Goal: Information Seeking & Learning: Learn about a topic

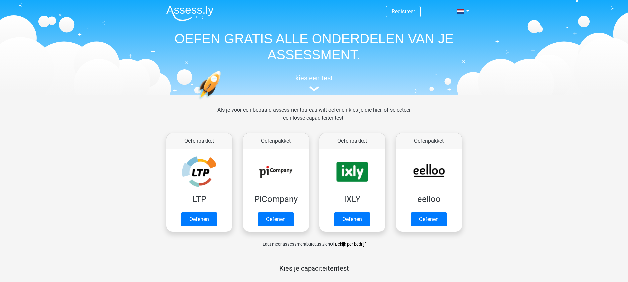
click at [316, 243] on span "Laat meer assessmentbureaus zien" at bounding box center [296, 243] width 68 height 5
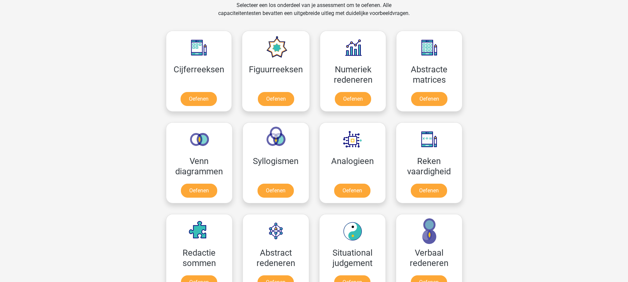
scroll to position [599, 0]
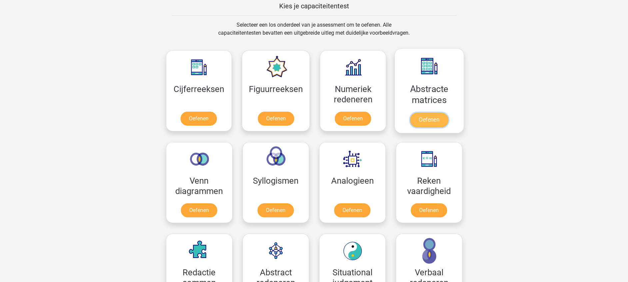
click at [433, 113] on link "Oefenen" at bounding box center [429, 120] width 38 height 15
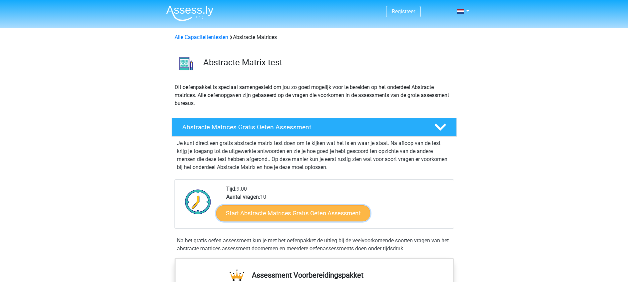
click at [289, 211] on link "Start Abstracte Matrices Gratis Oefen Assessment" at bounding box center [293, 213] width 154 height 16
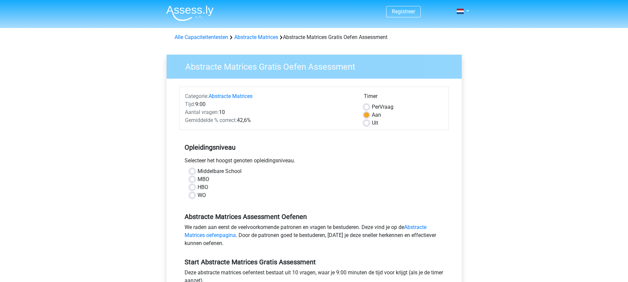
click at [197, 186] on label "HBO" at bounding box center [202, 187] width 11 height 8
click at [192, 186] on input "HBO" at bounding box center [191, 186] width 5 height 7
radio input "true"
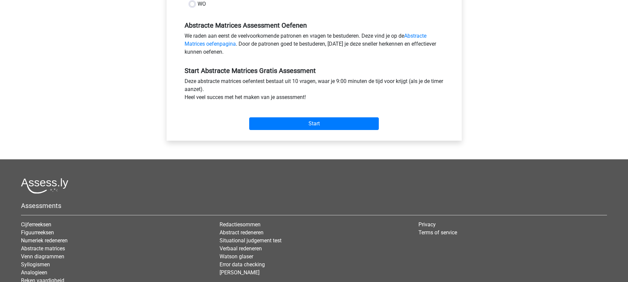
scroll to position [200, 0]
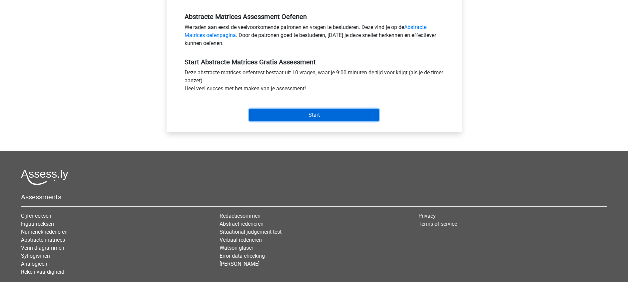
click at [308, 115] on input "Start" at bounding box center [314, 115] width 130 height 13
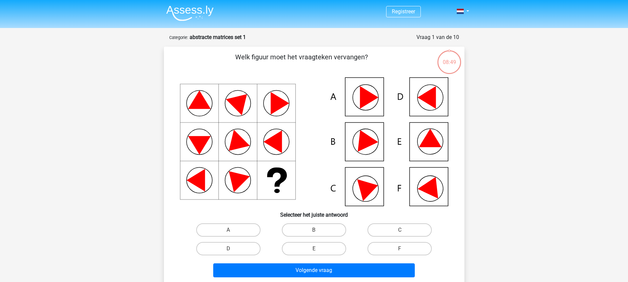
click at [364, 187] on icon at bounding box center [369, 187] width 24 height 27
click at [400, 231] on input "C" at bounding box center [402, 232] width 4 height 4
radio input "true"
click at [238, 232] on label "A" at bounding box center [228, 229] width 64 height 13
click at [232, 232] on input "A" at bounding box center [230, 232] width 4 height 4
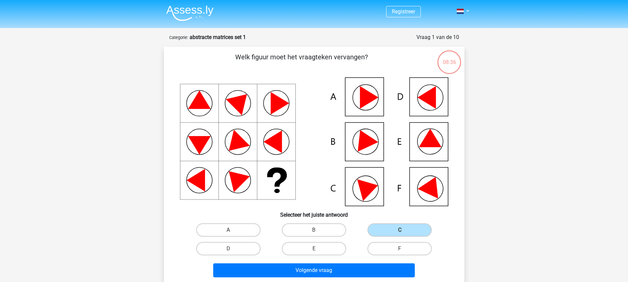
radio input "true"
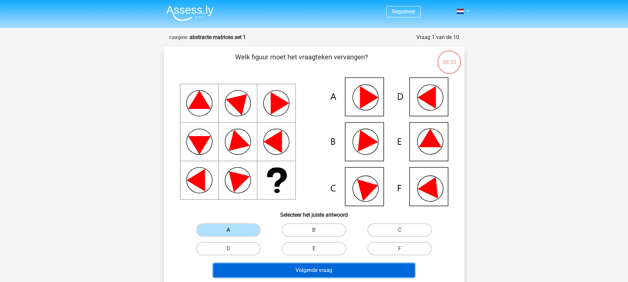
click at [313, 272] on button "Volgende vraag" at bounding box center [313, 270] width 201 height 14
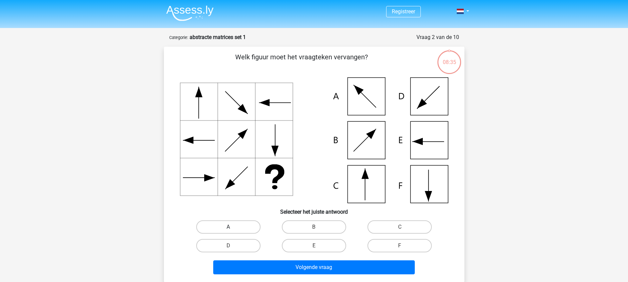
scroll to position [33, 0]
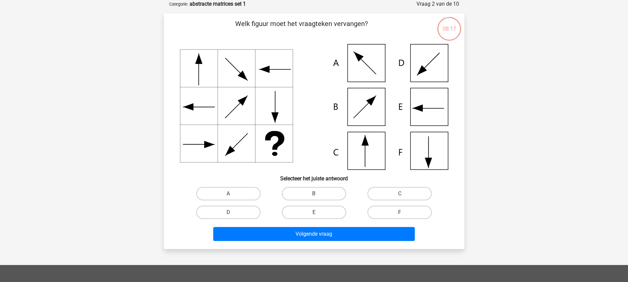
click at [377, 145] on icon at bounding box center [314, 107] width 268 height 126
click at [389, 194] on label "C" at bounding box center [399, 193] width 64 height 13
click at [400, 194] on input "C" at bounding box center [402, 195] width 4 height 4
radio input "true"
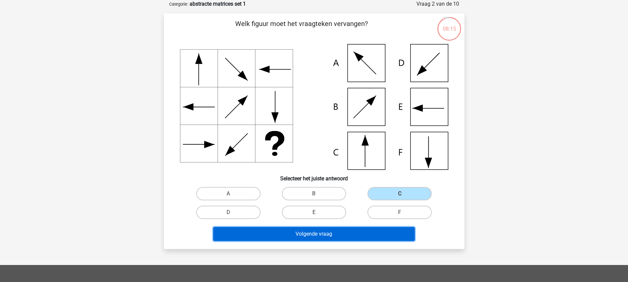
click at [323, 234] on button "Volgende vraag" at bounding box center [313, 234] width 201 height 14
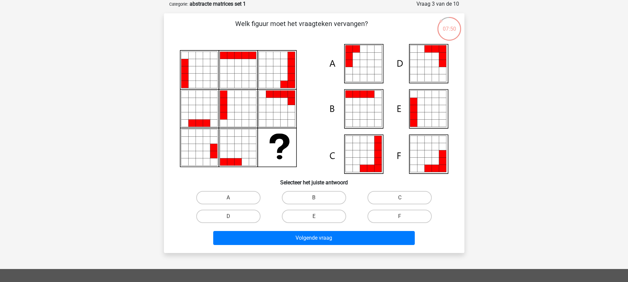
click at [427, 162] on icon at bounding box center [427, 160] width 7 height 7
click at [396, 214] on label "F" at bounding box center [399, 215] width 64 height 13
click at [400, 216] on input "F" at bounding box center [402, 218] width 4 height 4
radio input "true"
click at [438, 163] on icon at bounding box center [435, 160] width 7 height 7
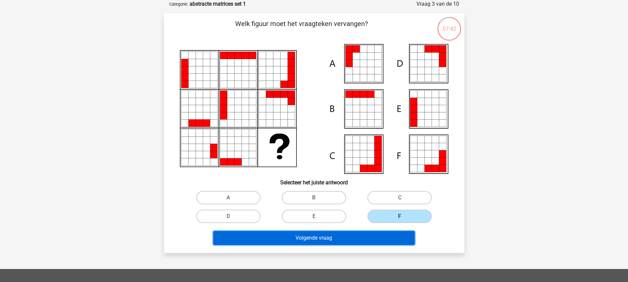
click at [354, 237] on button "Volgende vraag" at bounding box center [313, 238] width 201 height 14
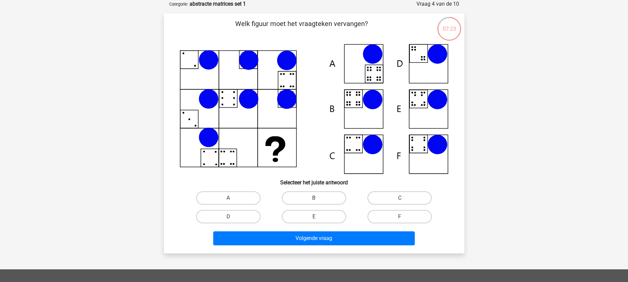
click at [442, 148] on icon at bounding box center [437, 145] width 20 height 20
click at [308, 216] on label "E" at bounding box center [314, 216] width 64 height 13
click at [314, 216] on input "E" at bounding box center [316, 218] width 4 height 4
radio input "true"
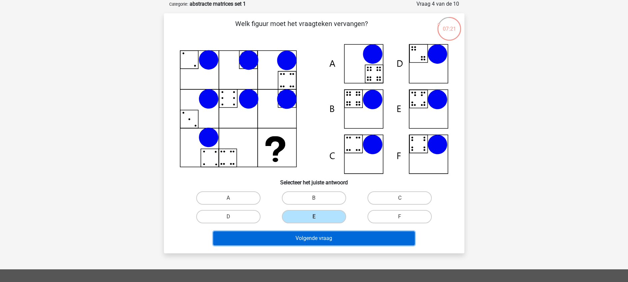
click at [312, 240] on button "Volgende vraag" at bounding box center [313, 238] width 201 height 14
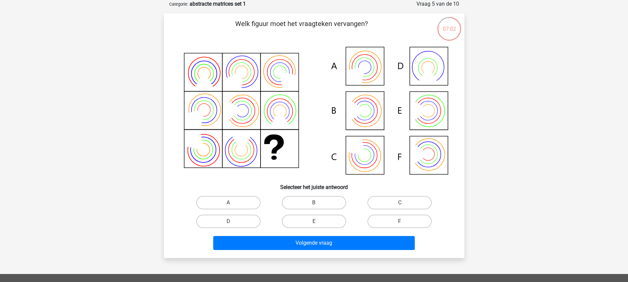
click at [370, 108] on icon at bounding box center [364, 110] width 13 height 13
click at [304, 200] on label "B" at bounding box center [314, 202] width 64 height 13
click at [314, 202] on input "B" at bounding box center [316, 204] width 4 height 4
radio input "true"
click at [309, 235] on div "Volgende vraag" at bounding box center [313, 241] width 279 height 22
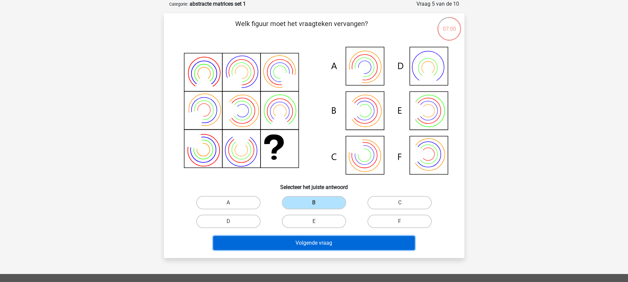
click at [307, 244] on button "Volgende vraag" at bounding box center [313, 243] width 201 height 14
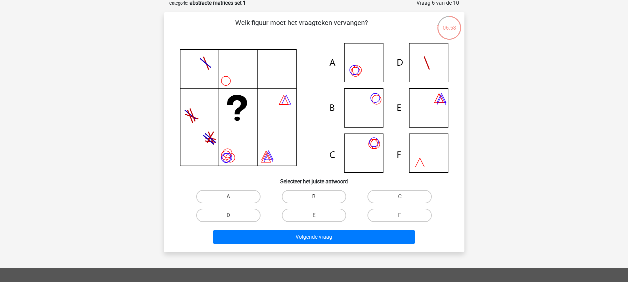
scroll to position [50, 0]
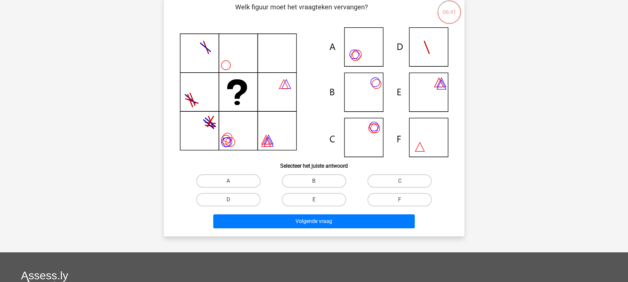
click at [377, 92] on icon at bounding box center [314, 92] width 268 height 130
click at [312, 177] on label "B" at bounding box center [314, 180] width 64 height 13
click at [314, 181] on input "B" at bounding box center [316, 183] width 4 height 4
radio input "true"
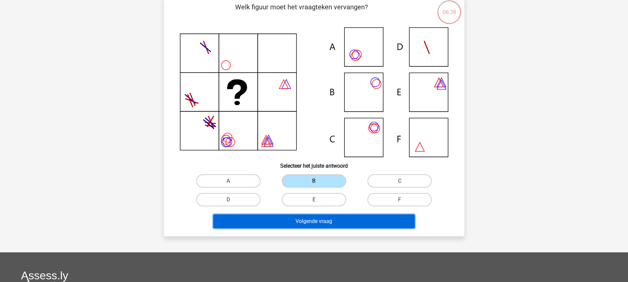
click at [309, 222] on button "Volgende vraag" at bounding box center [313, 221] width 201 height 14
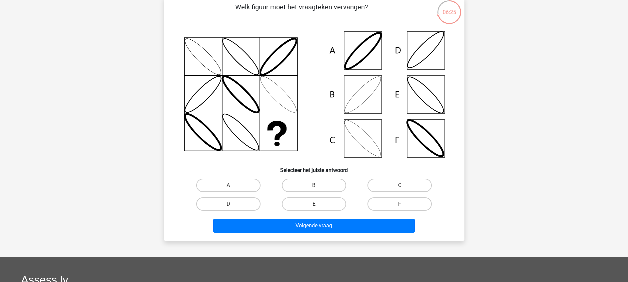
click at [428, 52] on icon at bounding box center [314, 94] width 268 height 134
click at [238, 205] on label "D" at bounding box center [228, 203] width 64 height 13
click at [232, 205] on input "D" at bounding box center [230, 206] width 4 height 4
radio input "true"
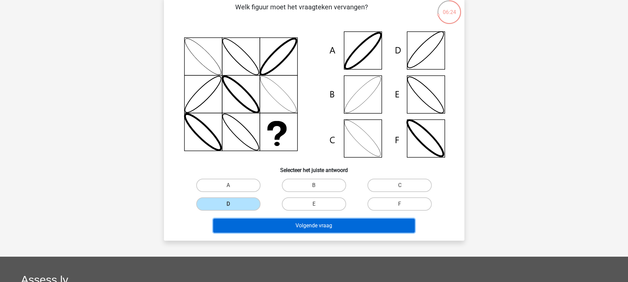
click at [322, 225] on button "Volgende vraag" at bounding box center [313, 225] width 201 height 14
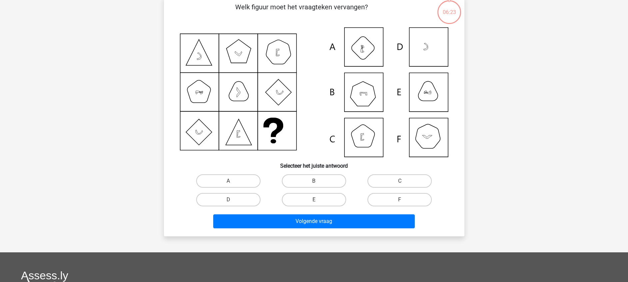
scroll to position [33, 0]
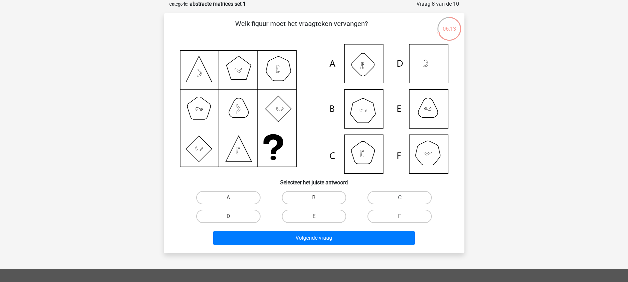
click at [408, 194] on label "C" at bounding box center [399, 197] width 64 height 13
click at [404, 197] on input "C" at bounding box center [402, 199] width 4 height 4
radio input "true"
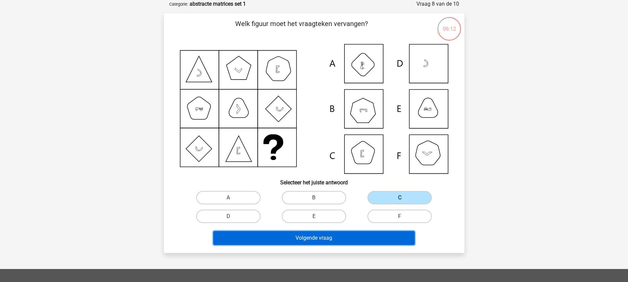
click at [330, 242] on button "Volgende vraag" at bounding box center [313, 238] width 201 height 14
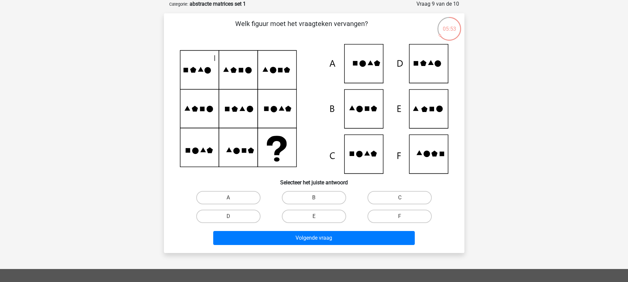
click at [372, 150] on icon at bounding box center [314, 109] width 268 height 130
drag, startPoint x: 231, startPoint y: 213, endPoint x: 236, endPoint y: 215, distance: 4.6
click at [231, 213] on label "D" at bounding box center [228, 215] width 64 height 13
click at [231, 216] on input "D" at bounding box center [230, 218] width 4 height 4
radio input "true"
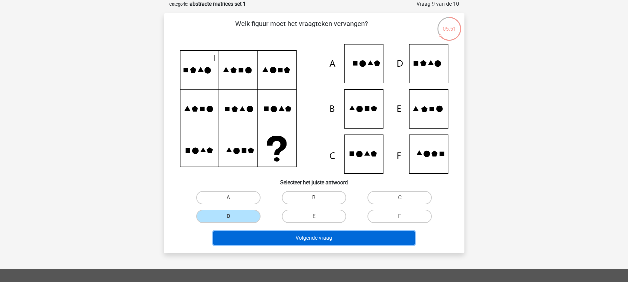
click at [316, 238] on button "Volgende vraag" at bounding box center [313, 238] width 201 height 14
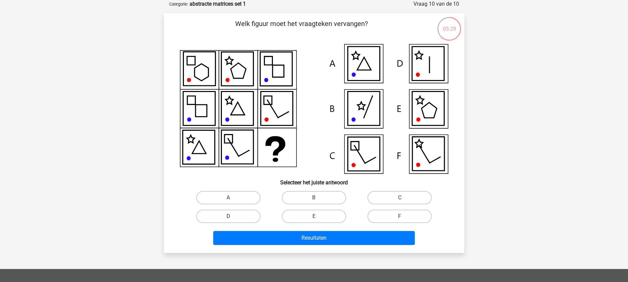
click at [255, 214] on label "D" at bounding box center [228, 215] width 64 height 13
click at [232, 216] on input "D" at bounding box center [230, 218] width 4 height 4
radio input "true"
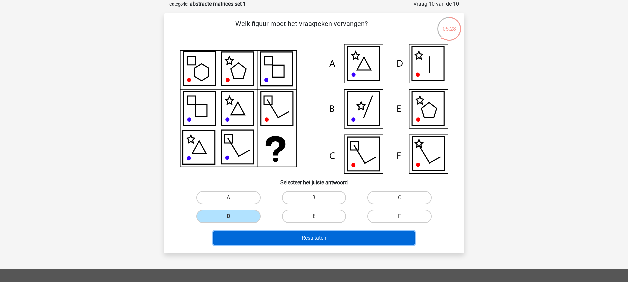
click at [306, 237] on button "Resultaten" at bounding box center [313, 238] width 201 height 14
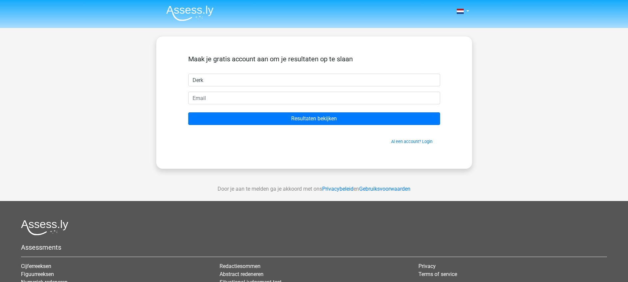
type input "[PERSON_NAME]"
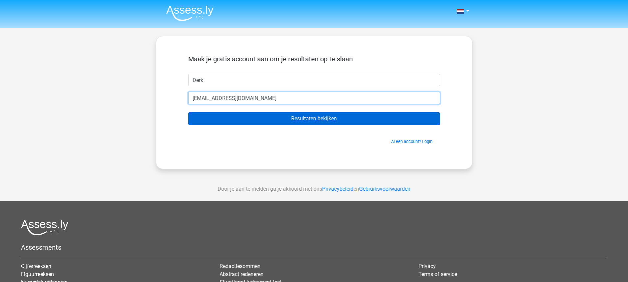
type input "derkwaterman@gmail.com"
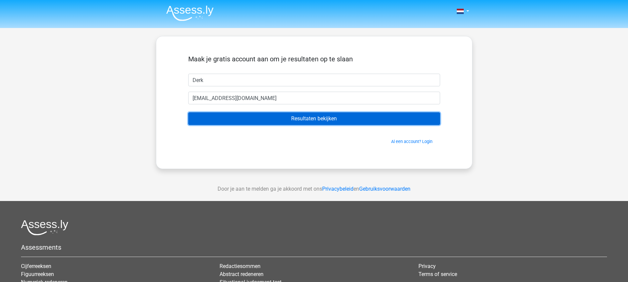
click at [312, 116] on input "Resultaten bekijken" at bounding box center [314, 118] width 252 height 13
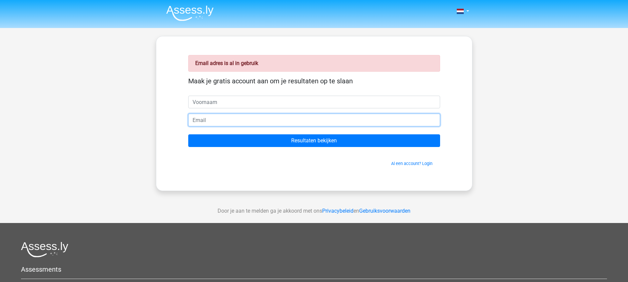
click at [213, 118] on input "email" at bounding box center [314, 120] width 252 height 13
type input "derk.waterman@novisource.nl"
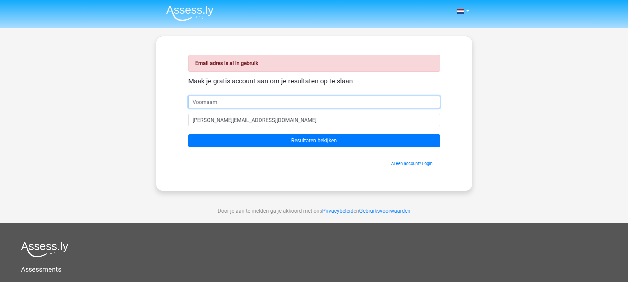
click at [230, 100] on input "text" at bounding box center [314, 102] width 252 height 13
type input "Derk"
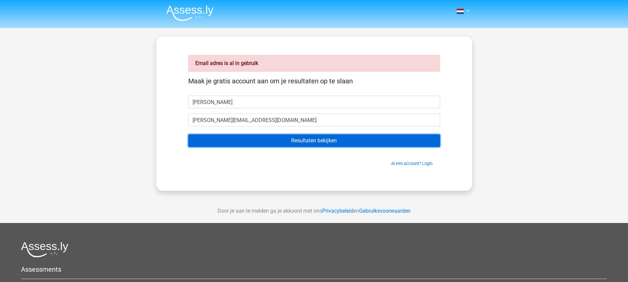
click at [327, 141] on input "Resultaten bekijken" at bounding box center [314, 140] width 252 height 13
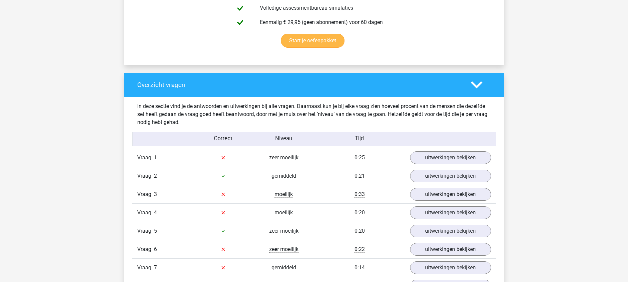
scroll to position [450, 0]
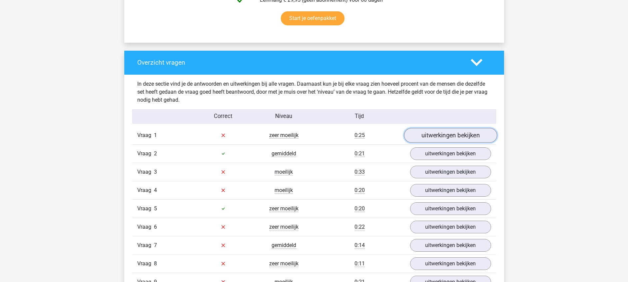
click at [453, 134] on link "uitwerkingen bekijken" at bounding box center [450, 135] width 93 height 15
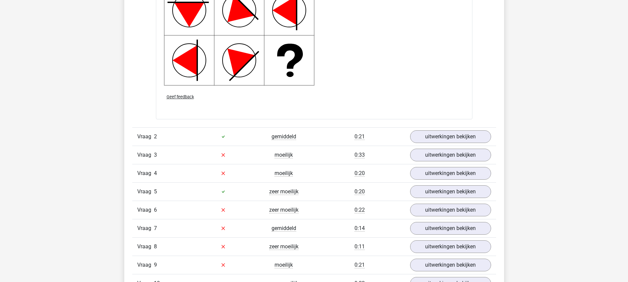
scroll to position [999, 0]
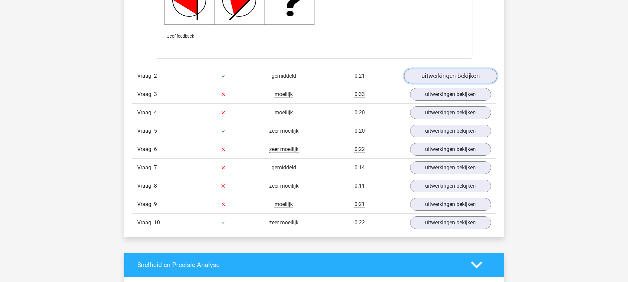
click at [451, 74] on link "uitwerkingen bekijken" at bounding box center [450, 76] width 93 height 15
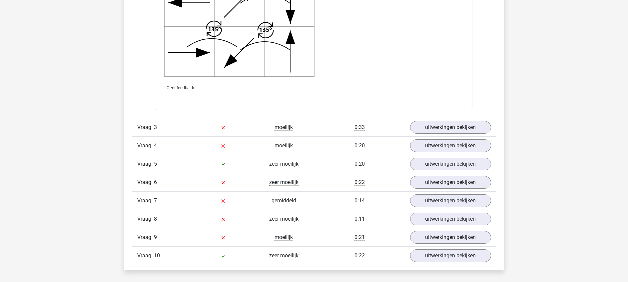
scroll to position [1448, 0]
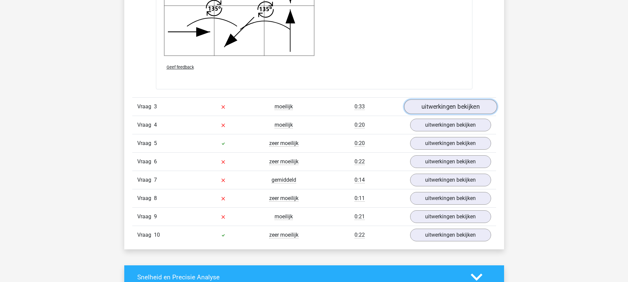
click at [459, 107] on link "uitwerkingen bekijken" at bounding box center [450, 106] width 93 height 15
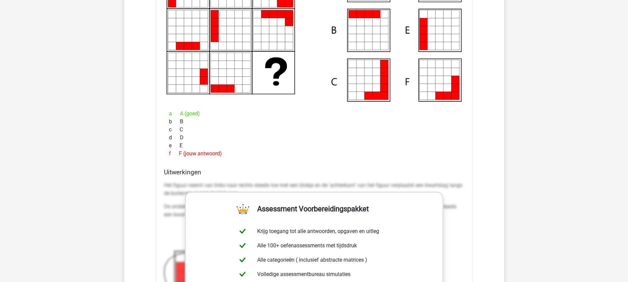
scroll to position [1648, 0]
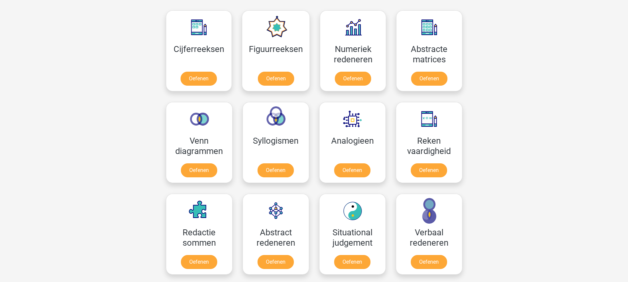
scroll to position [350, 0]
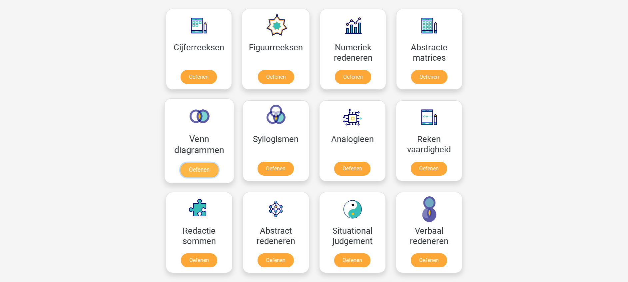
click at [198, 162] on link "Oefenen" at bounding box center [199, 169] width 38 height 15
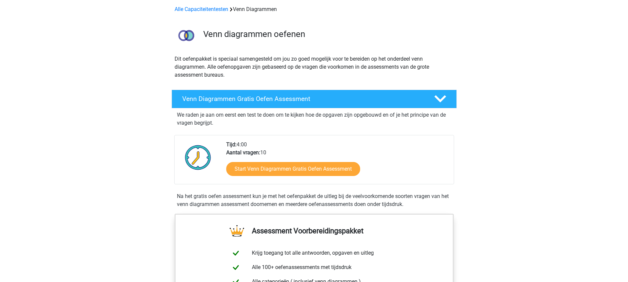
scroll to position [50, 0]
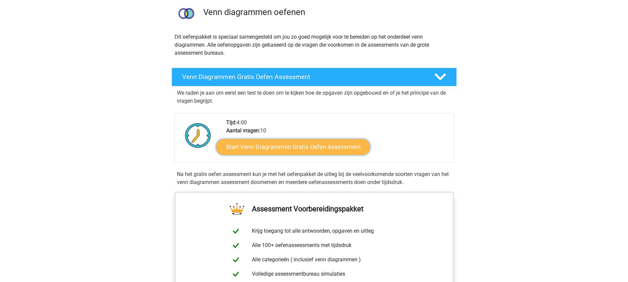
click at [279, 145] on link "Start Venn Diagrammen Gratis Oefen Assessment" at bounding box center [293, 147] width 154 height 16
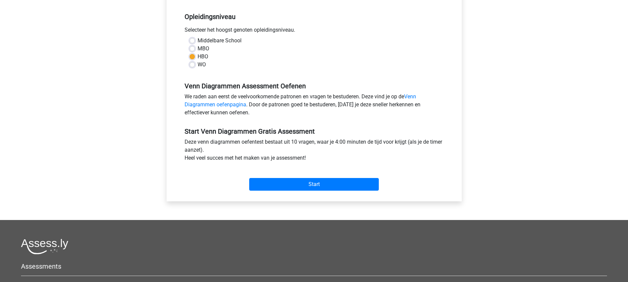
scroll to position [150, 0]
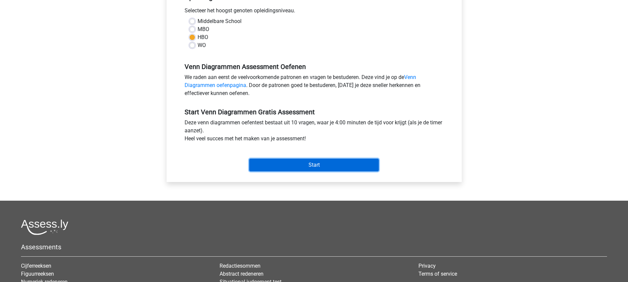
click at [320, 161] on input "Start" at bounding box center [314, 164] width 130 height 13
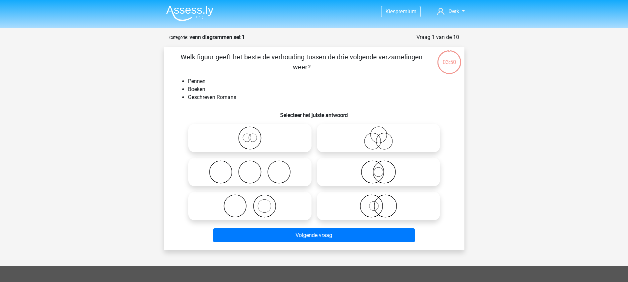
click at [249, 140] on circle at bounding box center [252, 138] width 8 height 8
click at [250, 135] on input "radio" at bounding box center [252, 132] width 4 height 4
radio input "true"
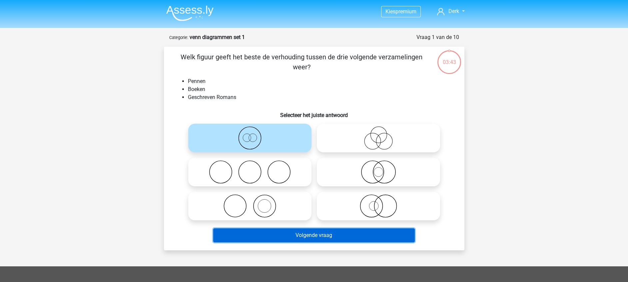
click at [315, 236] on button "Volgende vraag" at bounding box center [313, 235] width 201 height 14
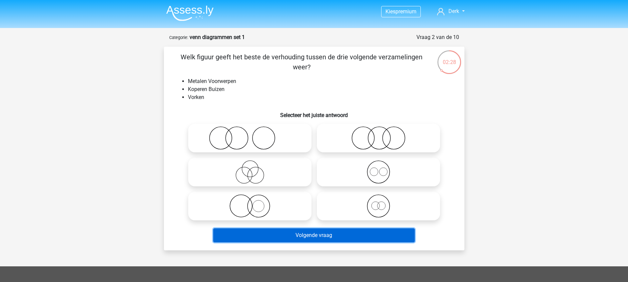
click at [314, 235] on button "Volgende vraag" at bounding box center [313, 235] width 201 height 14
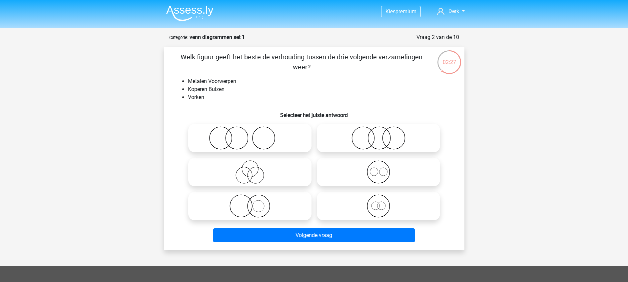
click at [254, 210] on icon at bounding box center [250, 205] width 118 height 23
click at [254, 202] on input "radio" at bounding box center [252, 200] width 4 height 4
radio input "true"
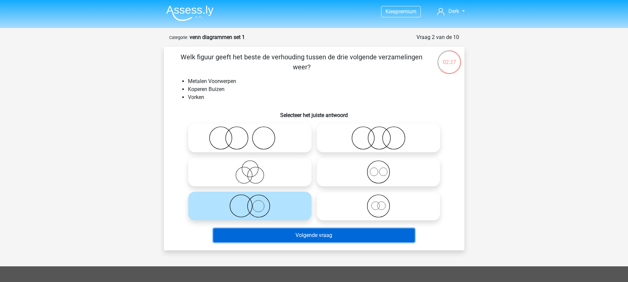
click at [302, 231] on button "Volgende vraag" at bounding box center [313, 235] width 201 height 14
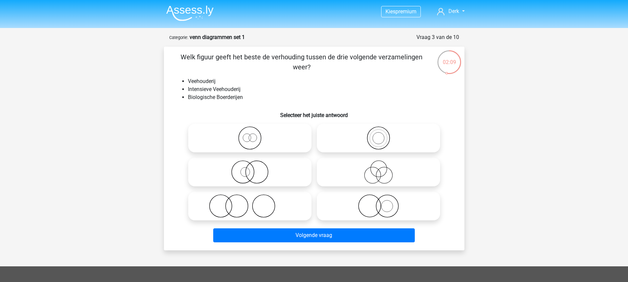
click at [244, 166] on icon at bounding box center [250, 171] width 118 height 23
click at [250, 166] on input "radio" at bounding box center [252, 166] width 4 height 4
radio input "true"
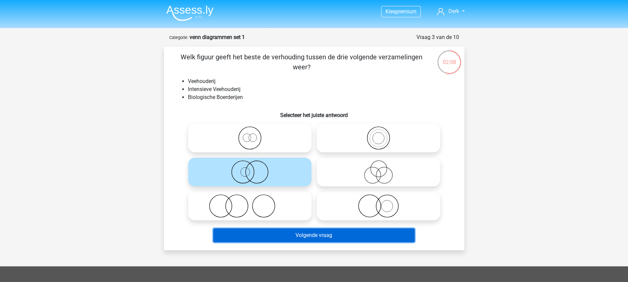
click at [301, 239] on button "Volgende vraag" at bounding box center [313, 235] width 201 height 14
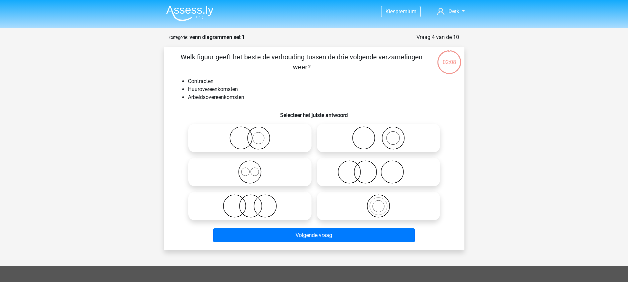
scroll to position [33, 0]
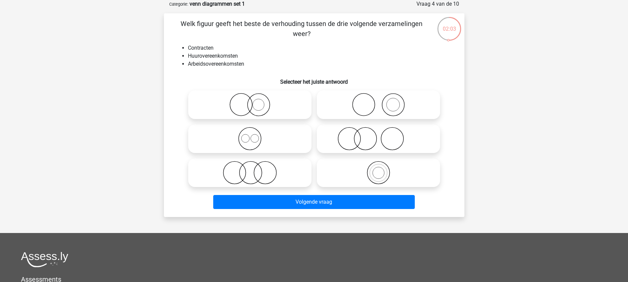
click at [253, 141] on icon at bounding box center [250, 138] width 118 height 23
click at [253, 135] on input "radio" at bounding box center [252, 133] width 4 height 4
radio input "true"
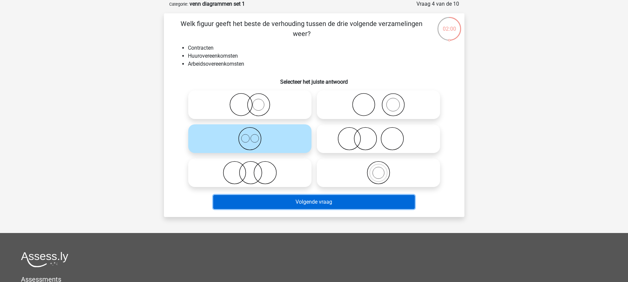
click at [296, 200] on button "Volgende vraag" at bounding box center [313, 202] width 201 height 14
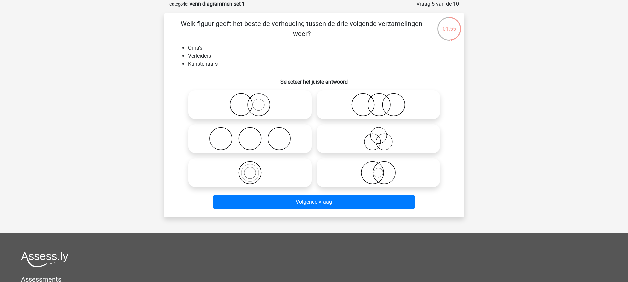
click at [262, 132] on icon at bounding box center [250, 138] width 118 height 23
click at [254, 132] on input "radio" at bounding box center [252, 133] width 4 height 4
radio input "true"
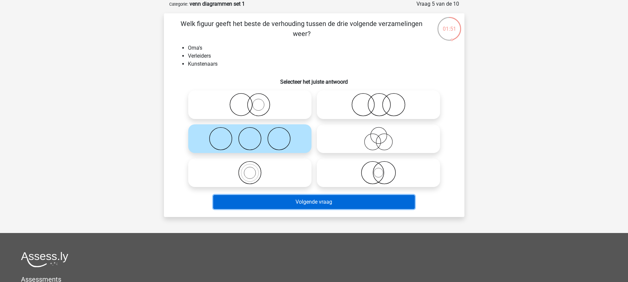
click at [313, 202] on button "Volgende vraag" at bounding box center [313, 202] width 201 height 14
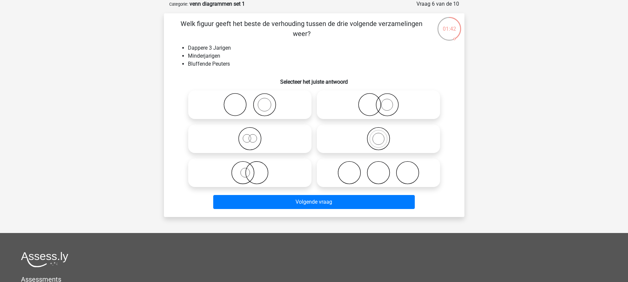
click at [246, 106] on circle at bounding box center [235, 105] width 22 height 22
click at [250, 101] on input "radio" at bounding box center [252, 99] width 4 height 4
radio input "true"
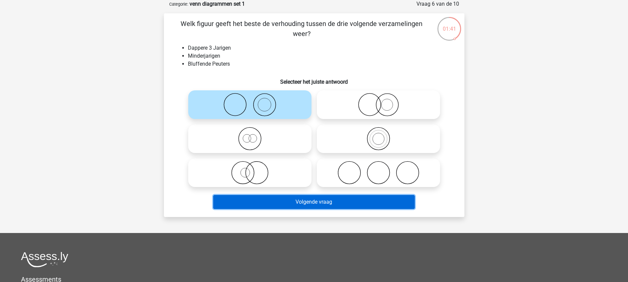
click at [295, 199] on button "Volgende vraag" at bounding box center [313, 202] width 201 height 14
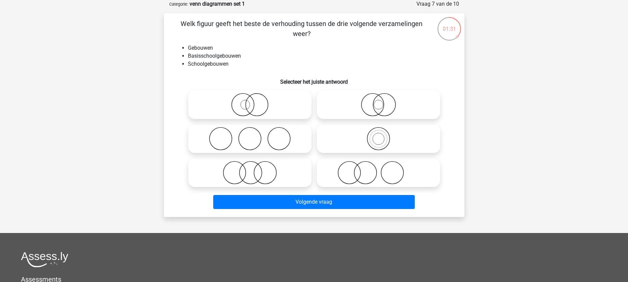
click at [257, 97] on icon at bounding box center [250, 104] width 118 height 23
click at [254, 97] on input "radio" at bounding box center [252, 99] width 4 height 4
radio input "true"
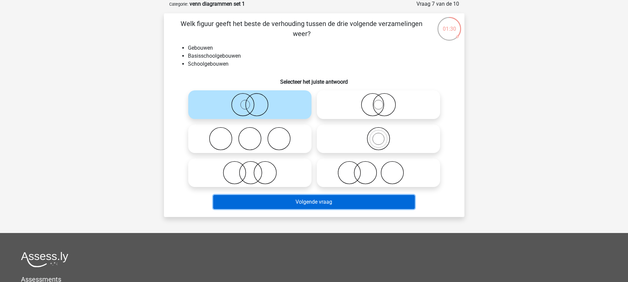
click at [301, 203] on button "Volgende vraag" at bounding box center [313, 202] width 201 height 14
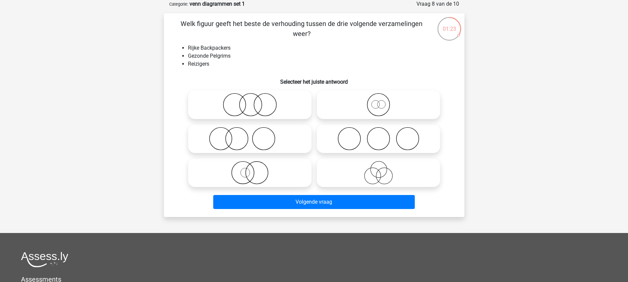
click at [250, 99] on input "radio" at bounding box center [252, 99] width 4 height 4
radio input "true"
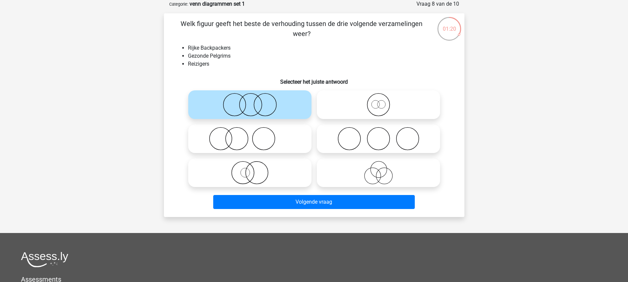
click at [379, 173] on icon at bounding box center [378, 172] width 118 height 23
click at [379, 169] on input "radio" at bounding box center [380, 167] width 4 height 4
radio input "true"
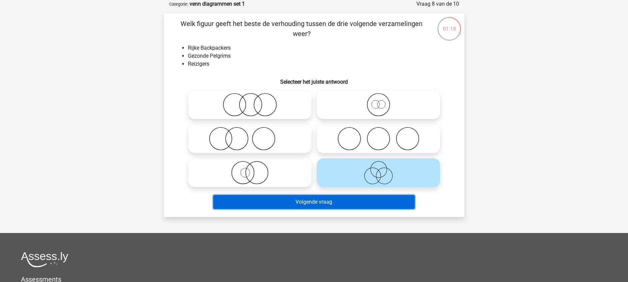
click at [319, 201] on button "Volgende vraag" at bounding box center [313, 202] width 201 height 14
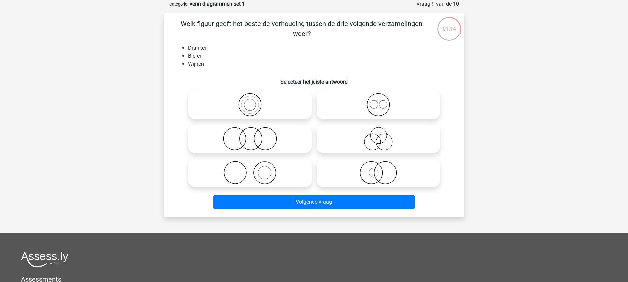
click at [247, 102] on icon at bounding box center [250, 104] width 118 height 23
click at [250, 101] on input "radio" at bounding box center [252, 99] width 4 height 4
radio input "true"
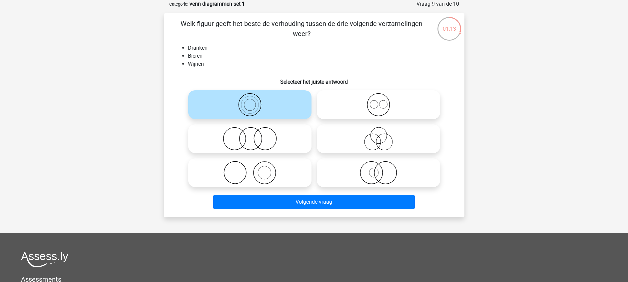
click at [374, 103] on icon at bounding box center [378, 104] width 118 height 23
click at [378, 101] on input "radio" at bounding box center [380, 99] width 4 height 4
radio input "true"
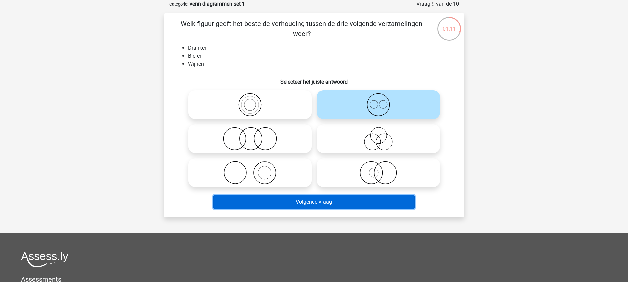
click at [336, 201] on button "Volgende vraag" at bounding box center [313, 202] width 201 height 14
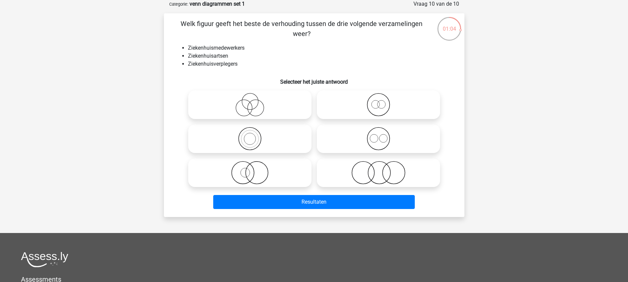
click at [377, 141] on icon at bounding box center [378, 138] width 118 height 23
click at [378, 135] on input "radio" at bounding box center [380, 133] width 4 height 4
radio input "true"
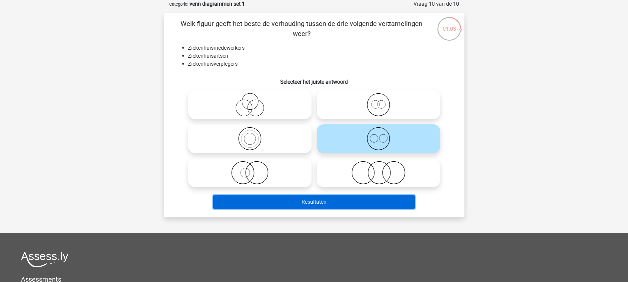
click at [354, 200] on button "Resultaten" at bounding box center [313, 202] width 201 height 14
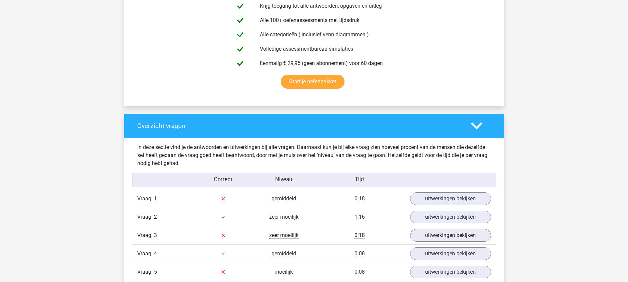
scroll to position [400, 0]
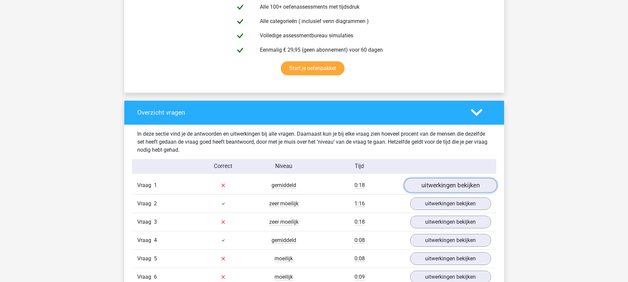
click at [428, 186] on link "uitwerkingen bekijken" at bounding box center [450, 185] width 93 height 15
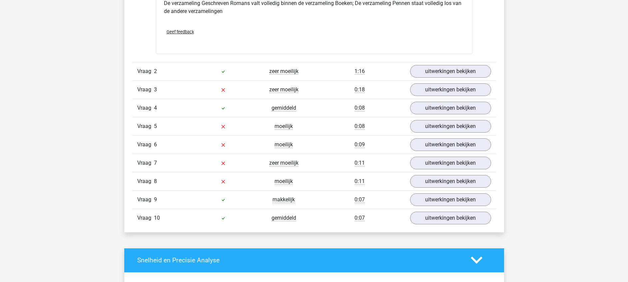
scroll to position [799, 0]
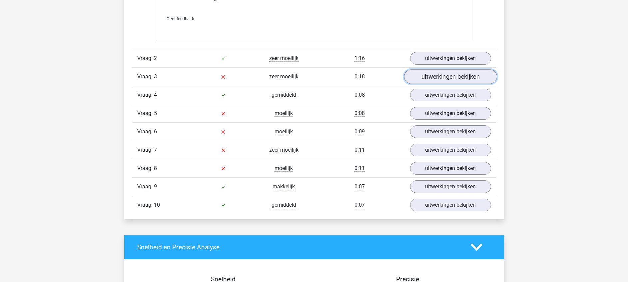
click at [457, 79] on link "uitwerkingen bekijken" at bounding box center [450, 76] width 93 height 15
